Goal: Task Accomplishment & Management: Manage account settings

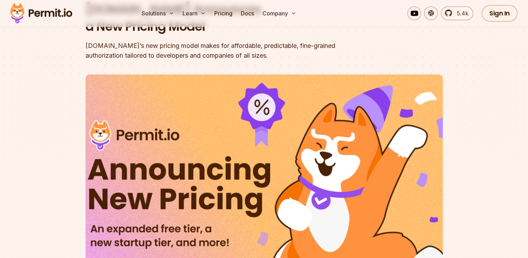
scroll to position [70, 0]
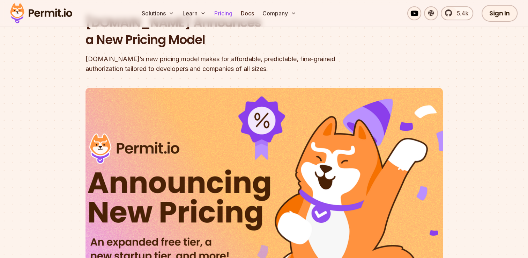
click at [230, 16] on link "Pricing" at bounding box center [224, 13] width 24 height 14
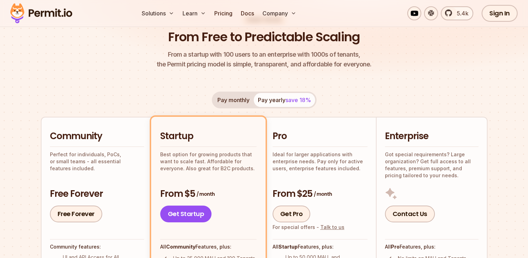
scroll to position [70, 0]
click at [72, 212] on link "Free Forever" at bounding box center [76, 213] width 52 height 17
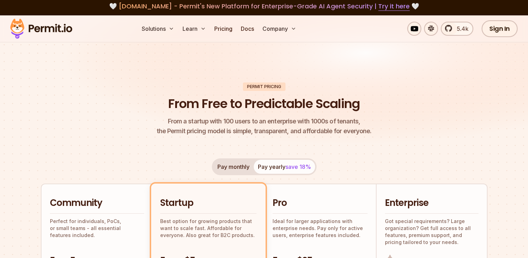
scroll to position [0, 0]
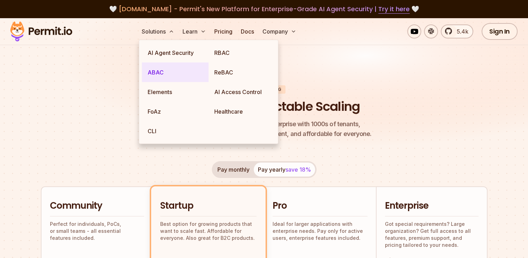
click at [159, 72] on link "ABAC" at bounding box center [175, 73] width 67 height 20
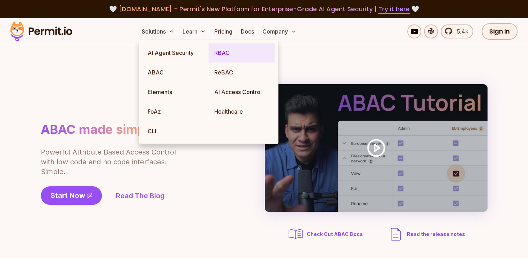
click at [230, 51] on link "RBAC" at bounding box center [242, 53] width 67 height 20
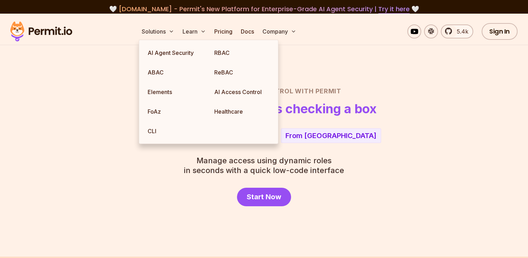
click at [352, 75] on section "Role Based Access Control with Permit RBAC now as easy as checking a box Player…" at bounding box center [264, 135] width 528 height 243
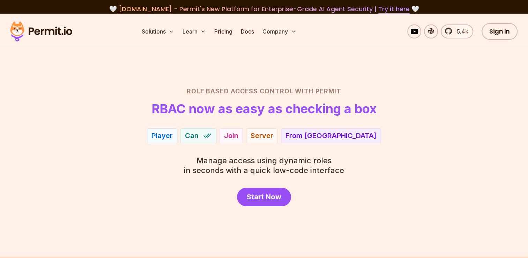
click at [239, 33] on ul "Solutions Learn Pricing Docs Company" at bounding box center [219, 31] width 160 height 14
click at [250, 30] on link "Docs" at bounding box center [247, 31] width 19 height 14
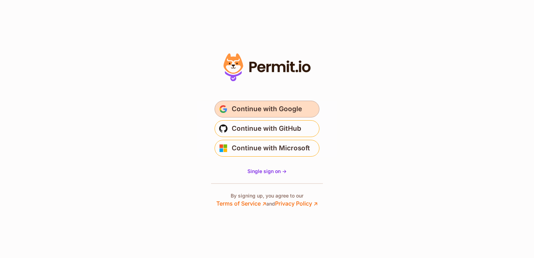
click at [243, 111] on span "Continue with Google" at bounding box center [267, 108] width 70 height 11
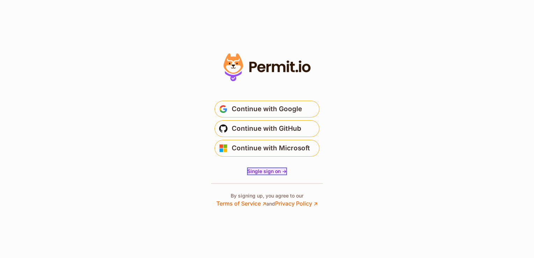
click at [261, 170] on span "Single sign on ->" at bounding box center [266, 171] width 39 height 6
